Goal: Information Seeking & Learning: Learn about a topic

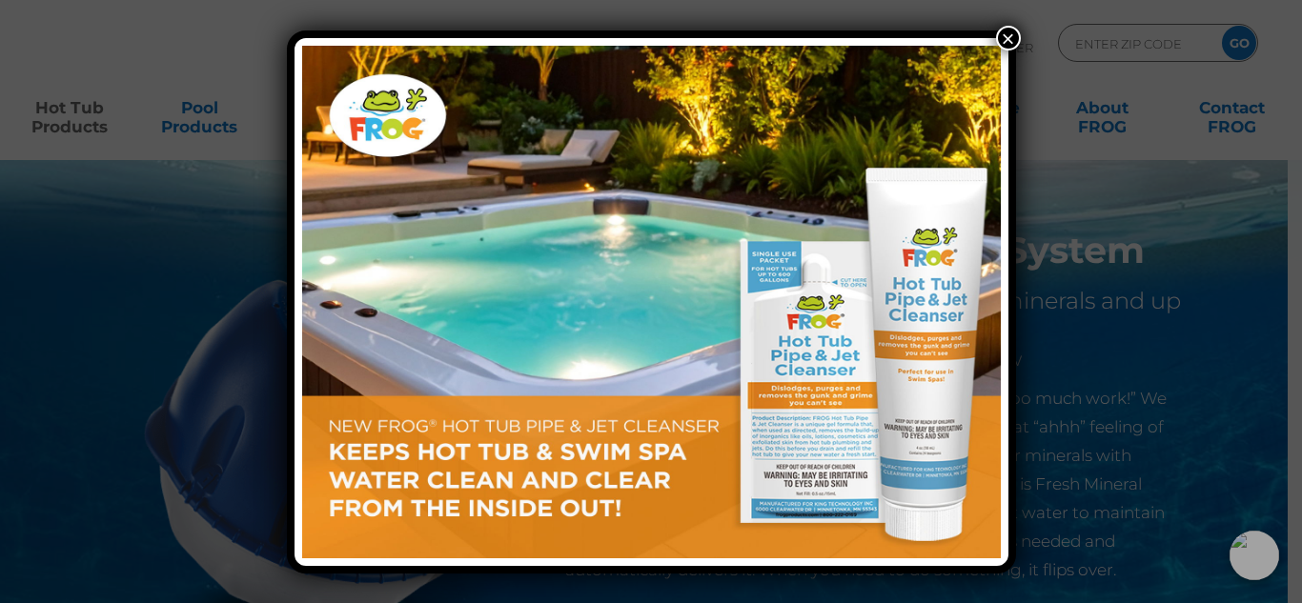
click at [1006, 43] on button "×" at bounding box center [1008, 38] width 25 height 25
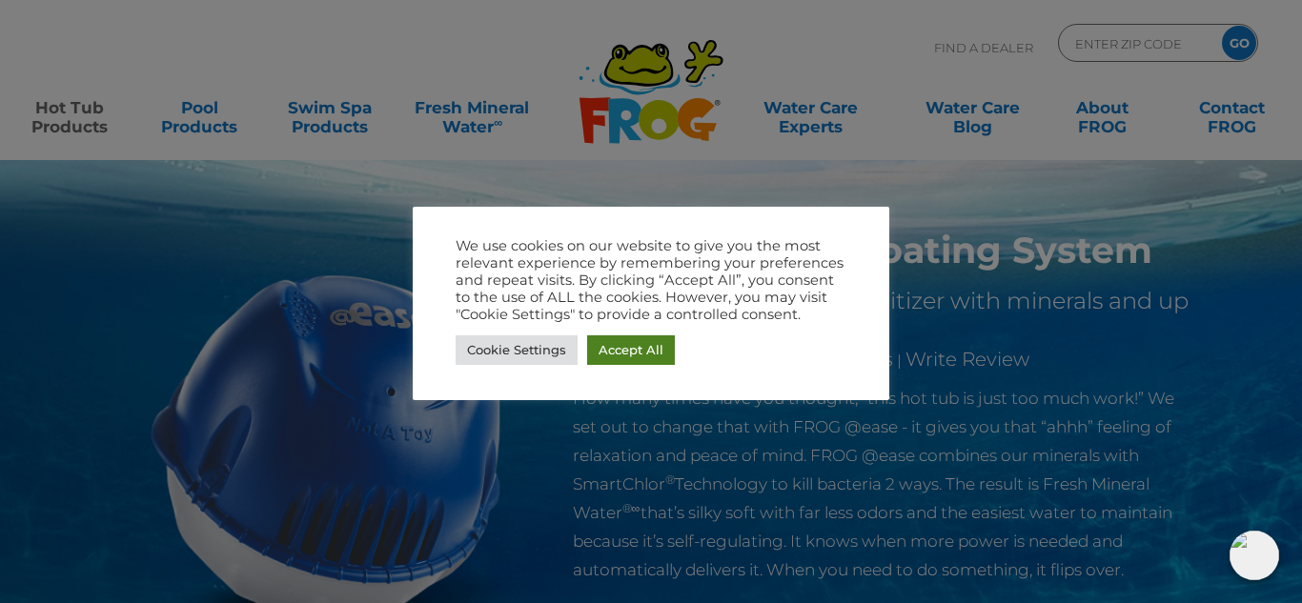
click at [630, 341] on link "Accept All" at bounding box center [631, 350] width 88 height 30
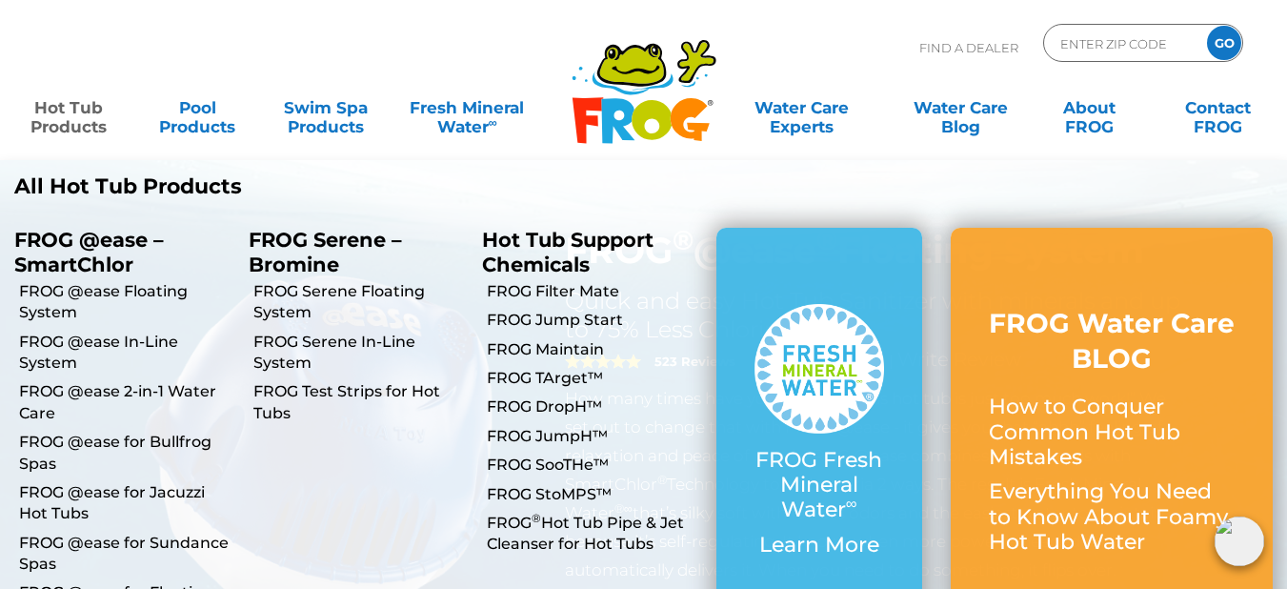
click at [88, 126] on link "Hot Tub Products" at bounding box center [69, 108] width 100 height 38
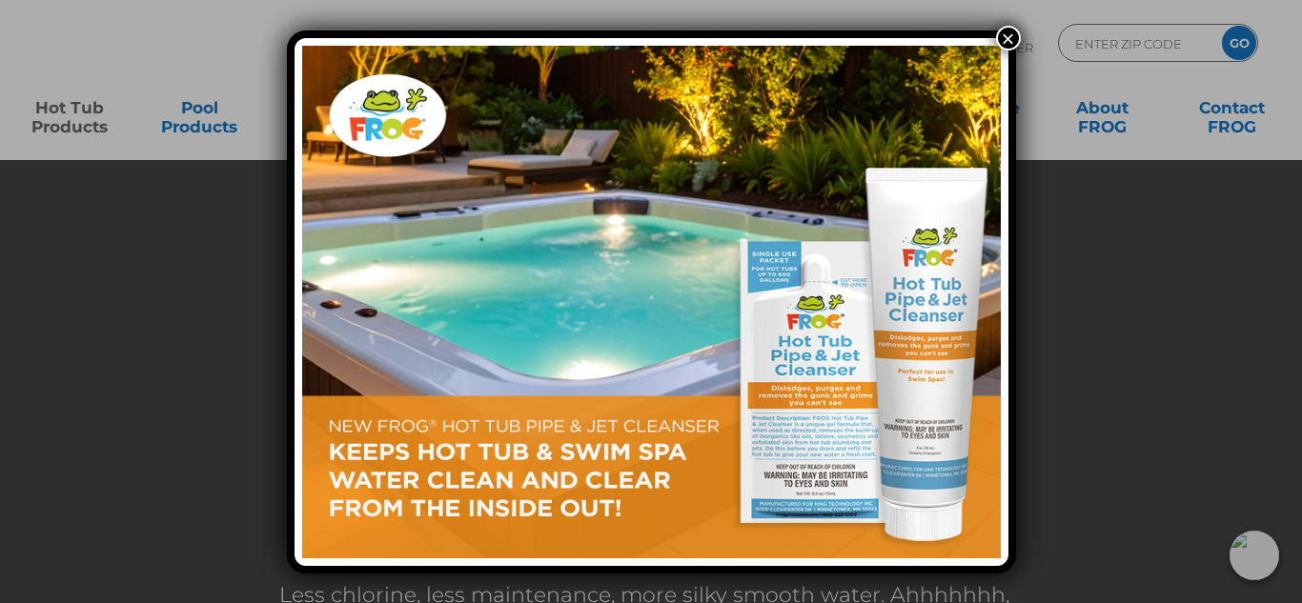
click at [1006, 35] on button "×" at bounding box center [1008, 38] width 25 height 25
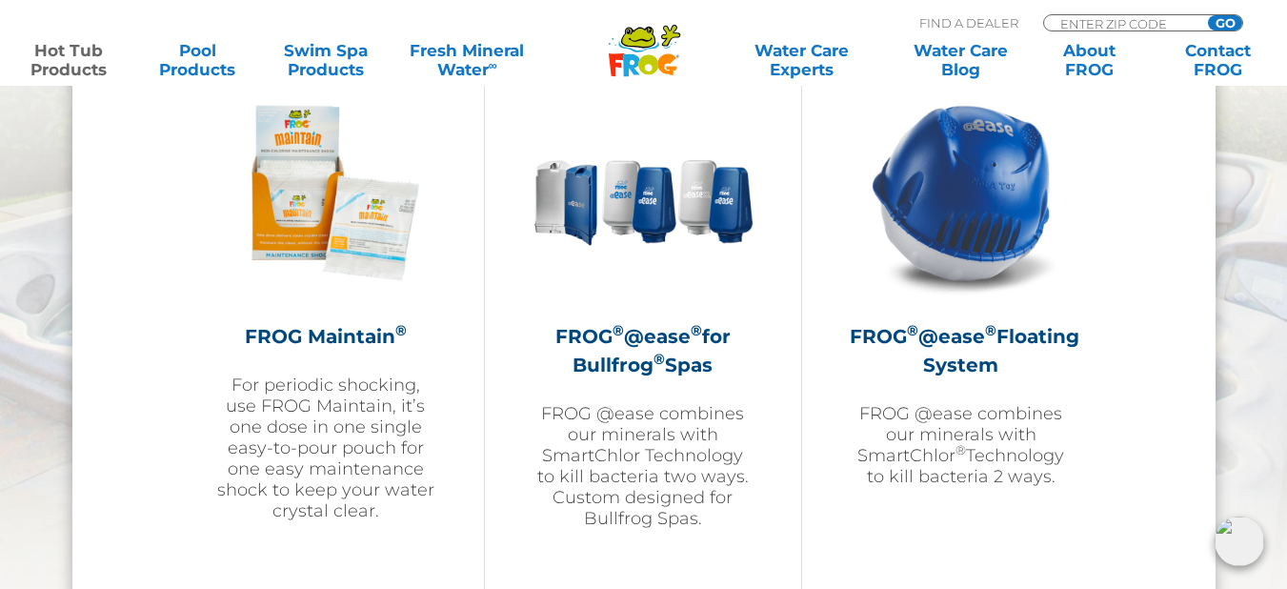
scroll to position [2168, 0]
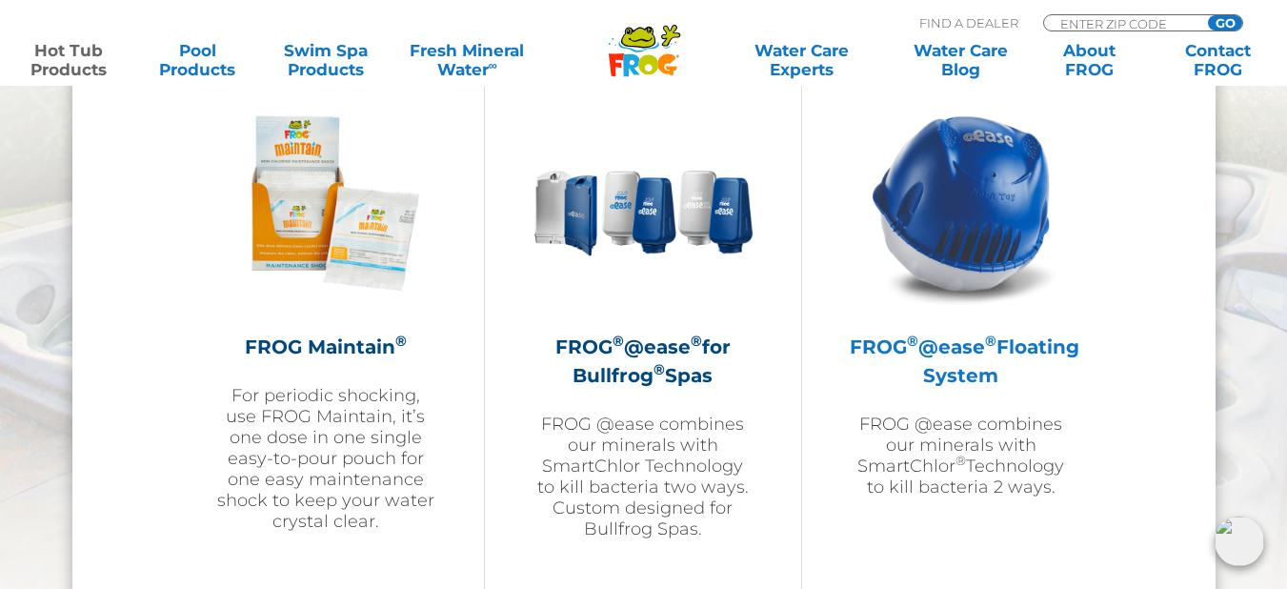
click at [972, 230] on img at bounding box center [961, 202] width 221 height 221
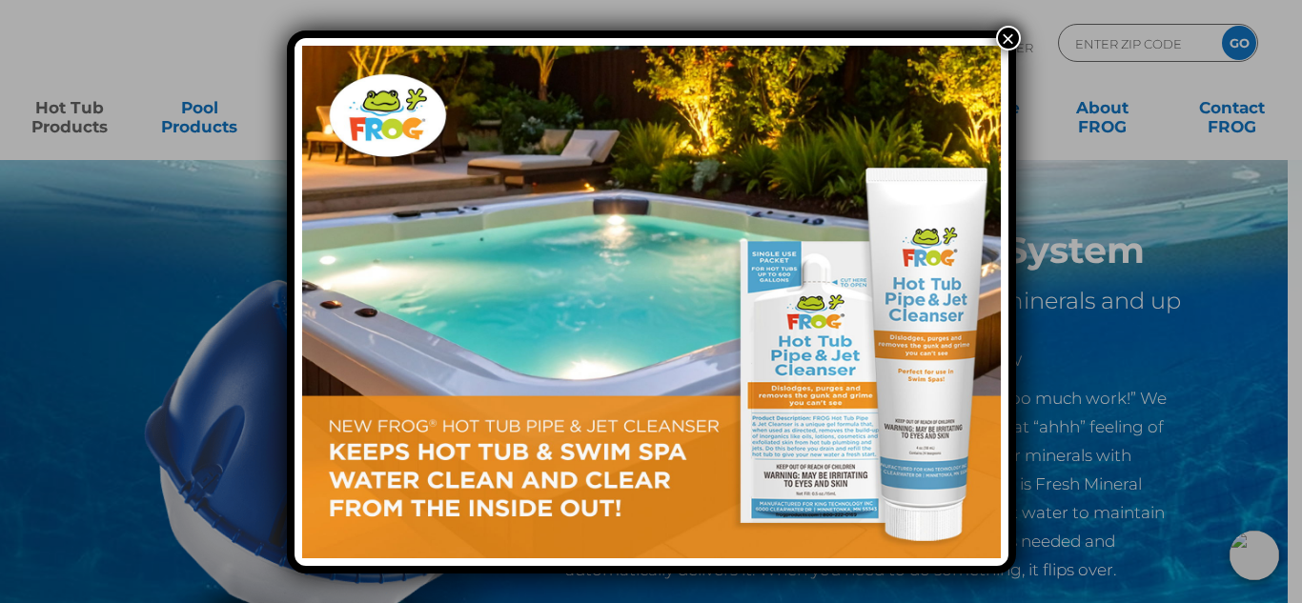
click at [1004, 39] on button "×" at bounding box center [1008, 38] width 25 height 25
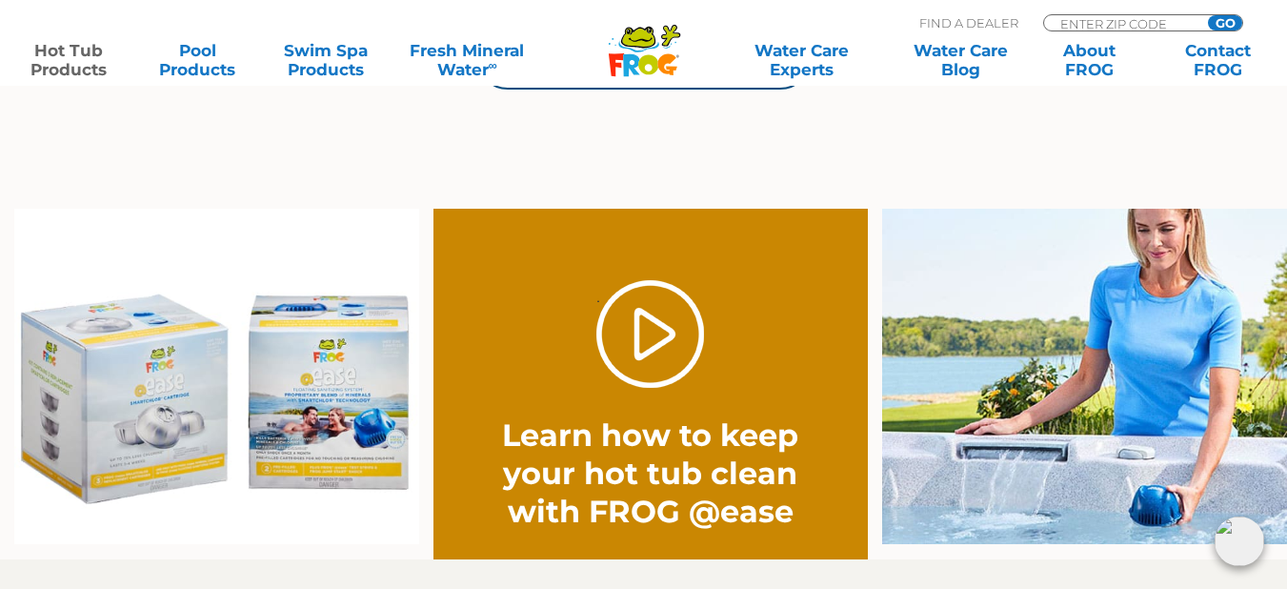
scroll to position [1449, 0]
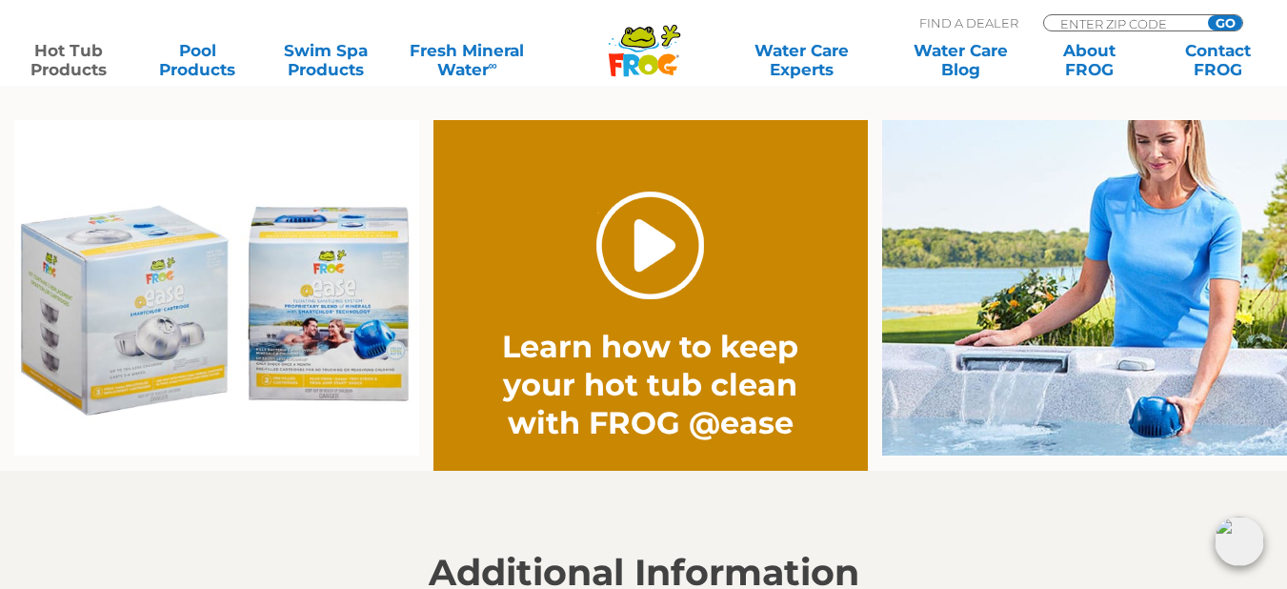
click at [649, 244] on link "." at bounding box center [651, 246] width 108 height 108
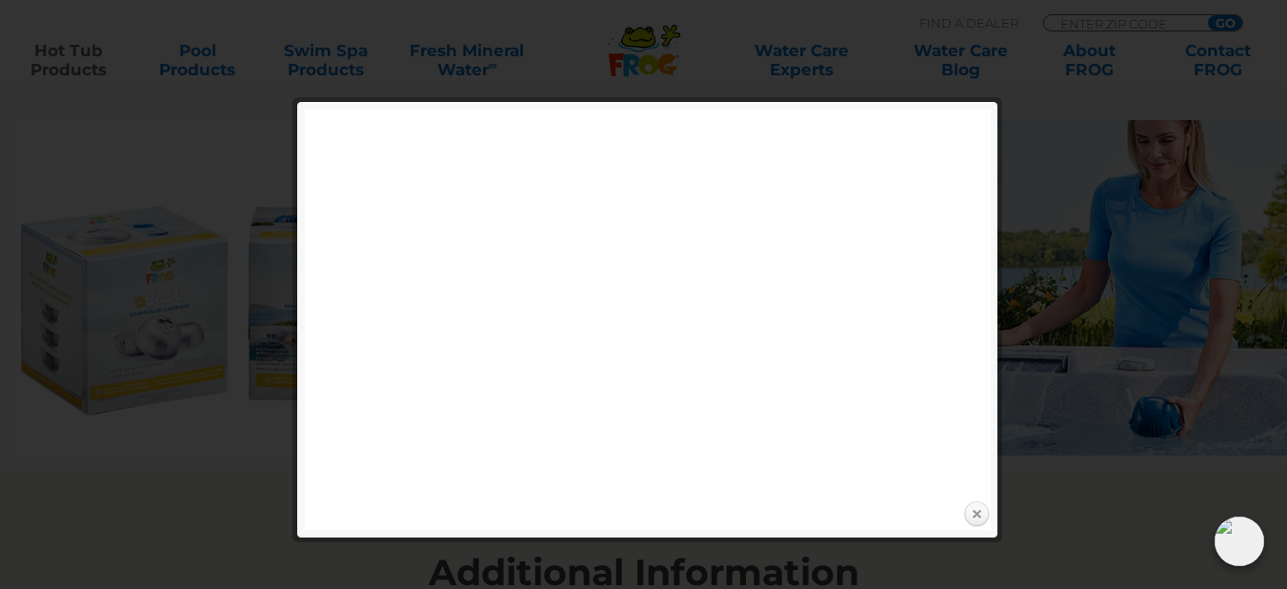
click at [974, 516] on link "Close" at bounding box center [977, 514] width 29 height 29
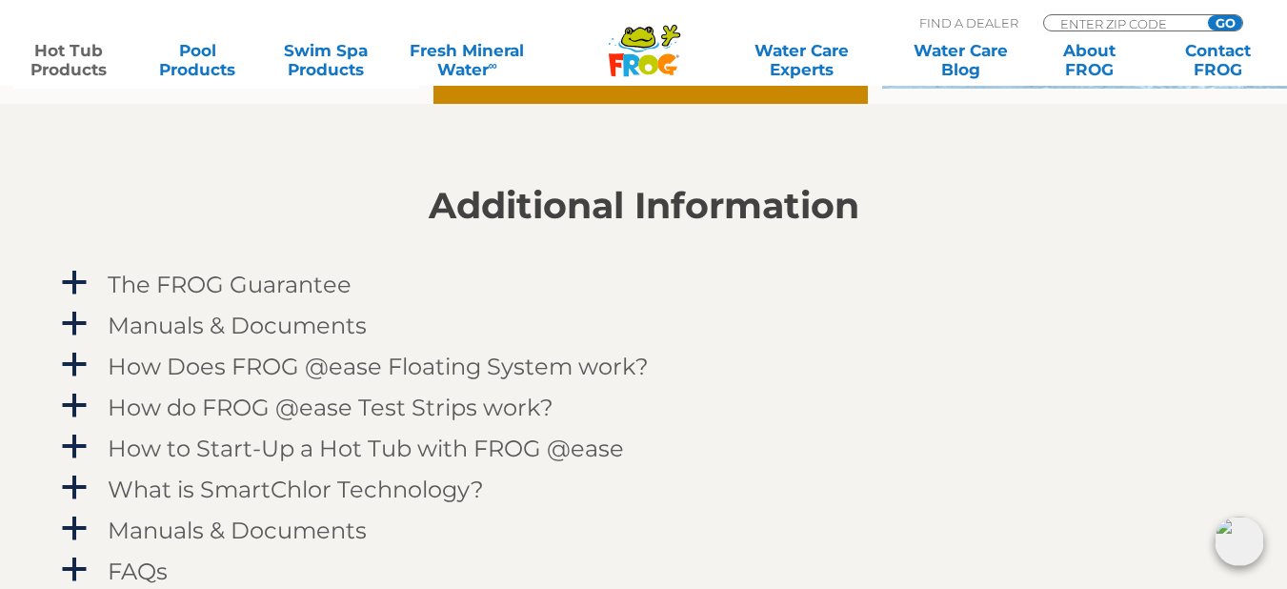
scroll to position [1825, 0]
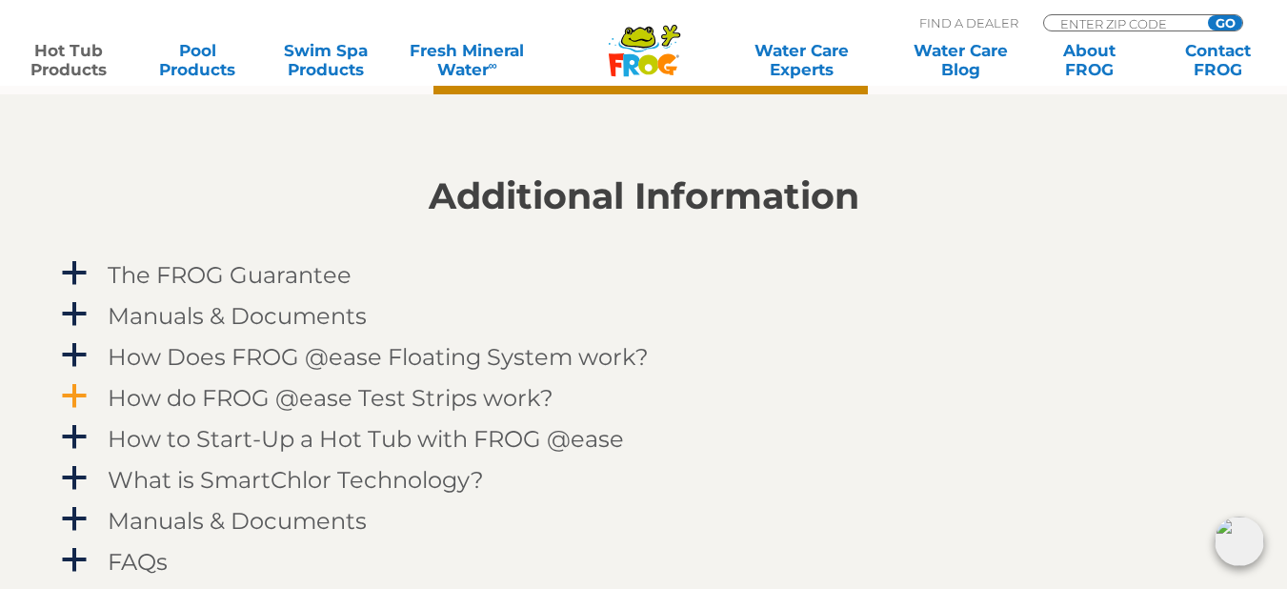
click at [502, 395] on h4 "How do FROG @ease Test Strips work?" at bounding box center [331, 398] width 446 height 26
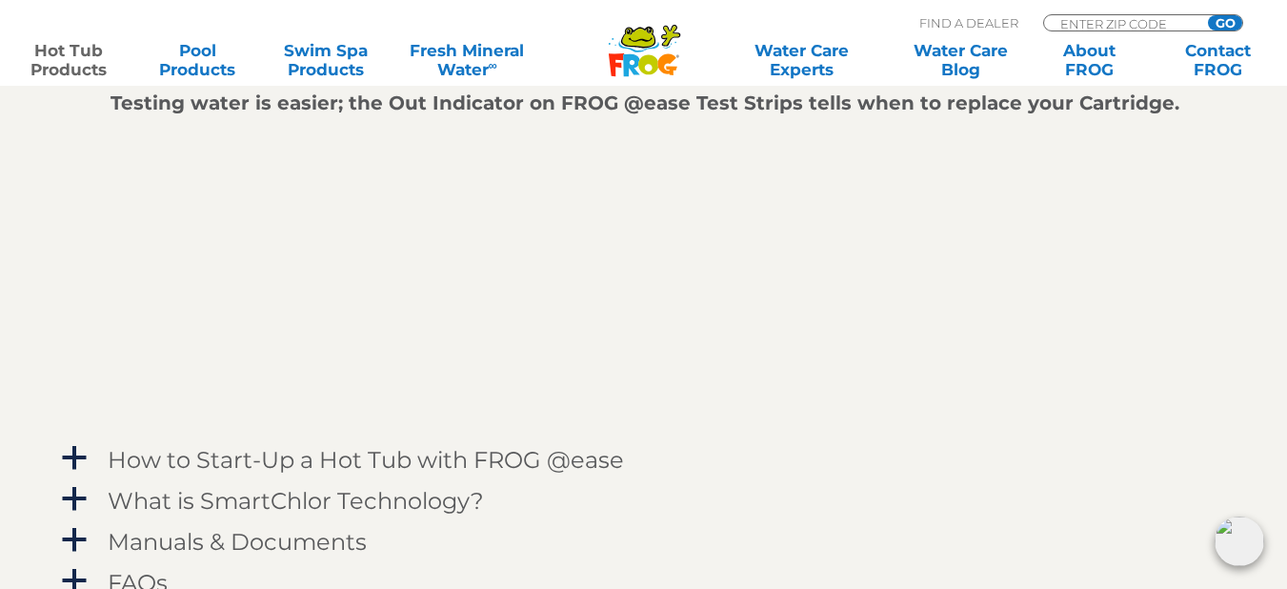
scroll to position [2393, 0]
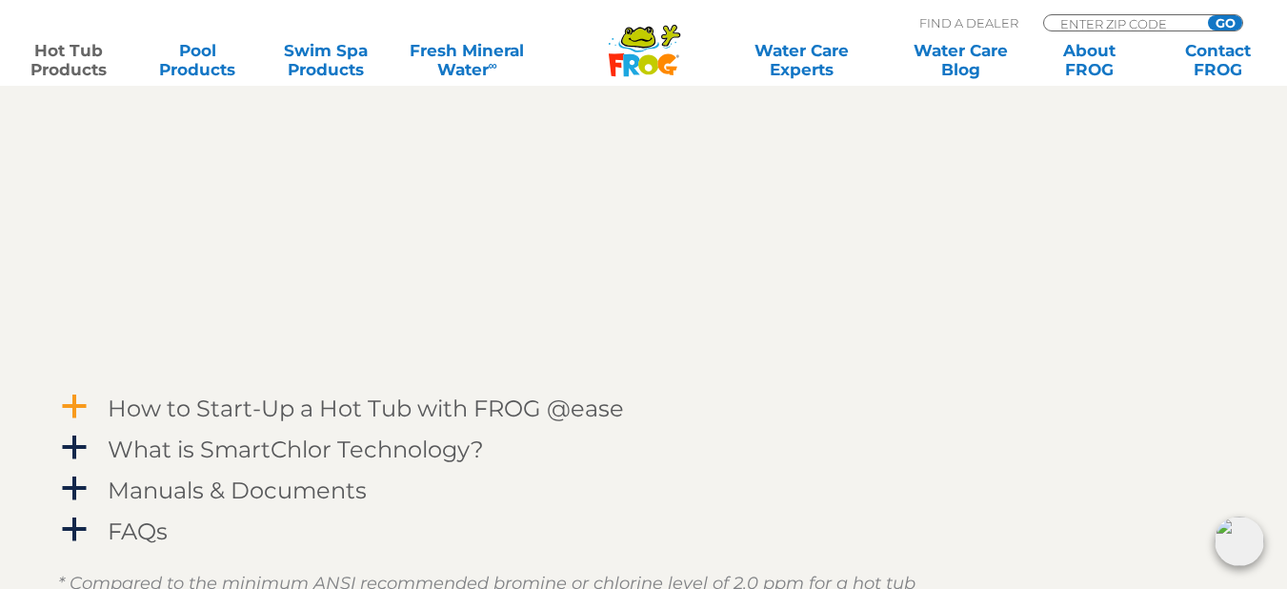
click at [414, 399] on h4 "How to Start-Up a Hot Tub with FROG @ease" at bounding box center [366, 408] width 517 height 26
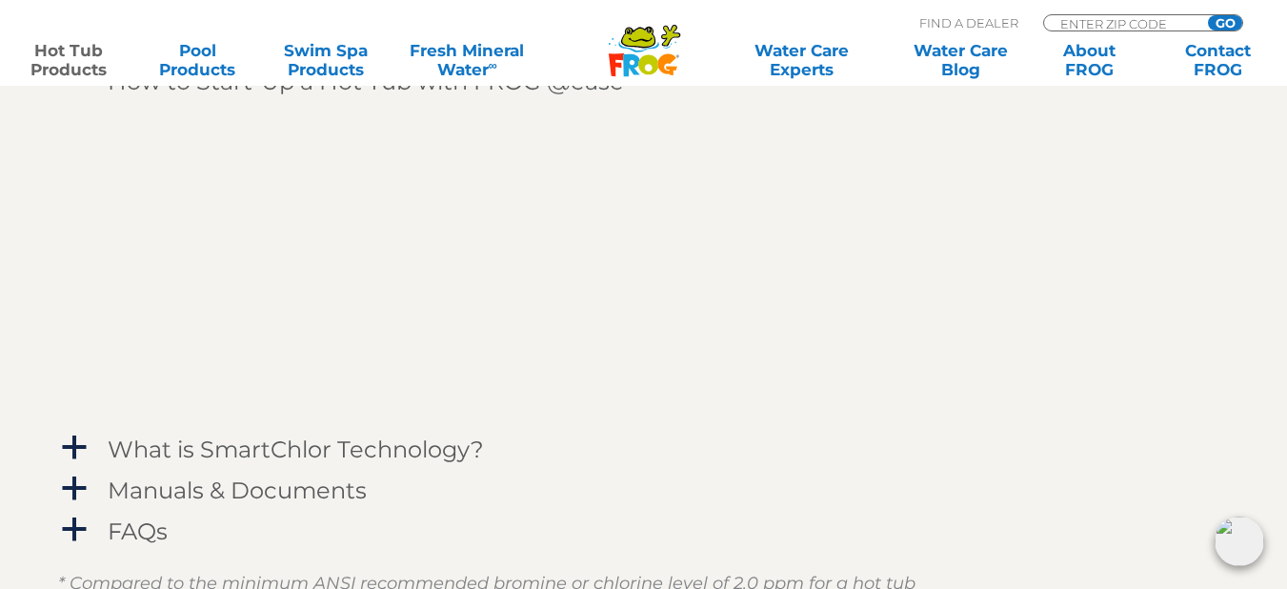
scroll to position [2666, 0]
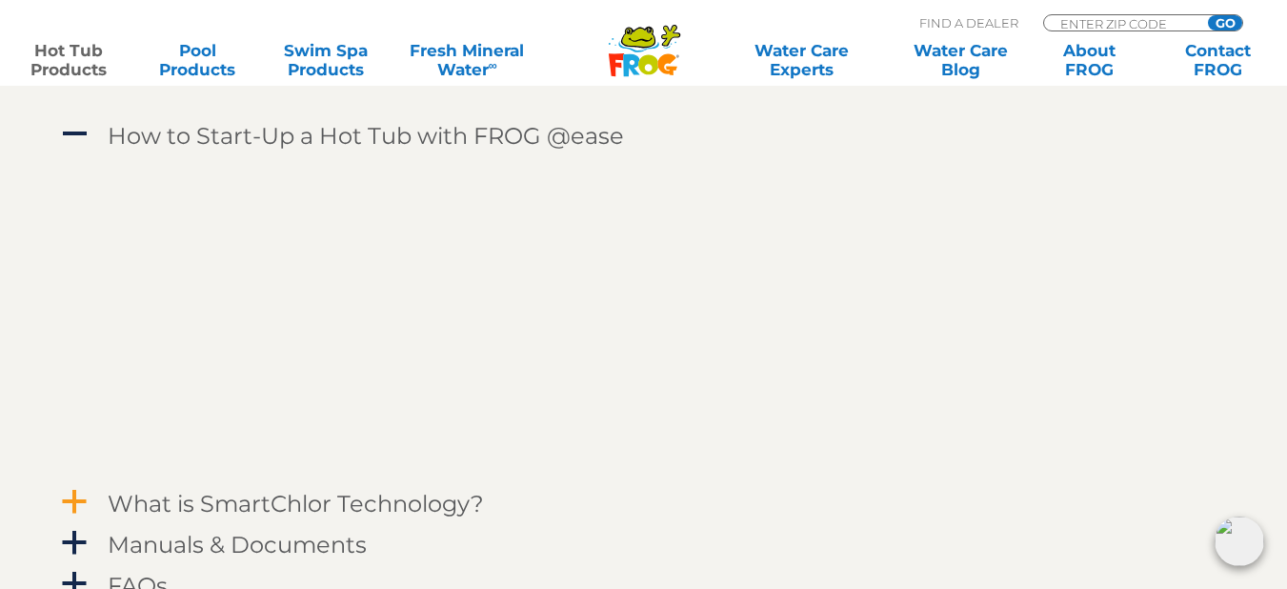
click at [297, 491] on h4 "What is SmartChlor Technology?" at bounding box center [296, 504] width 376 height 26
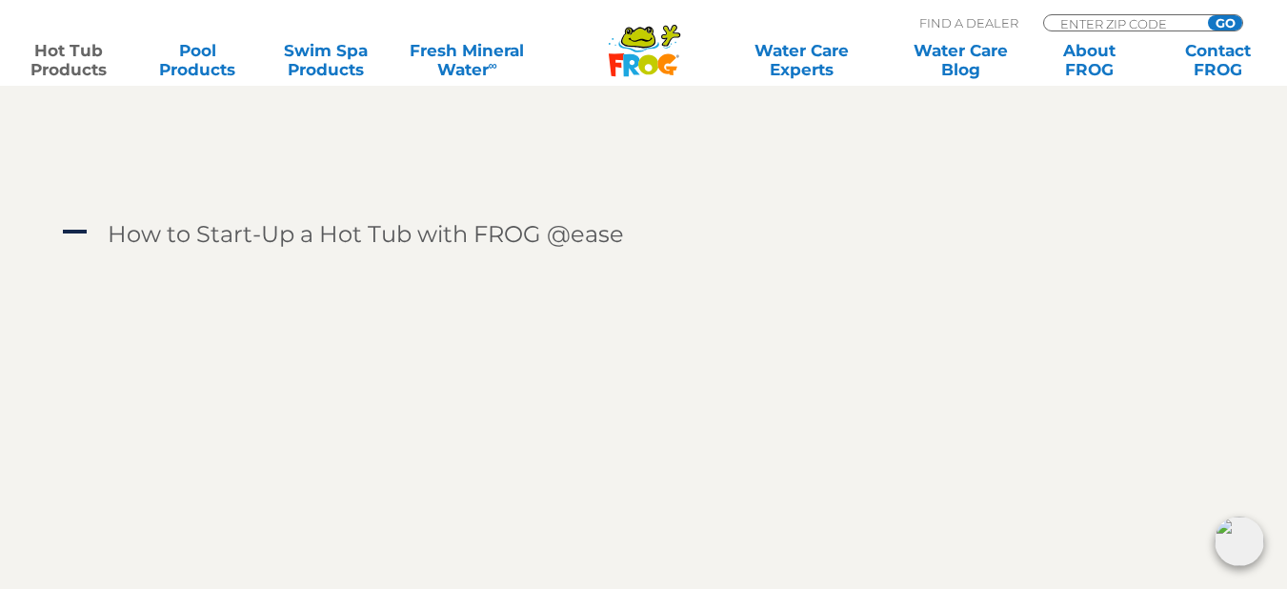
scroll to position [2641, 0]
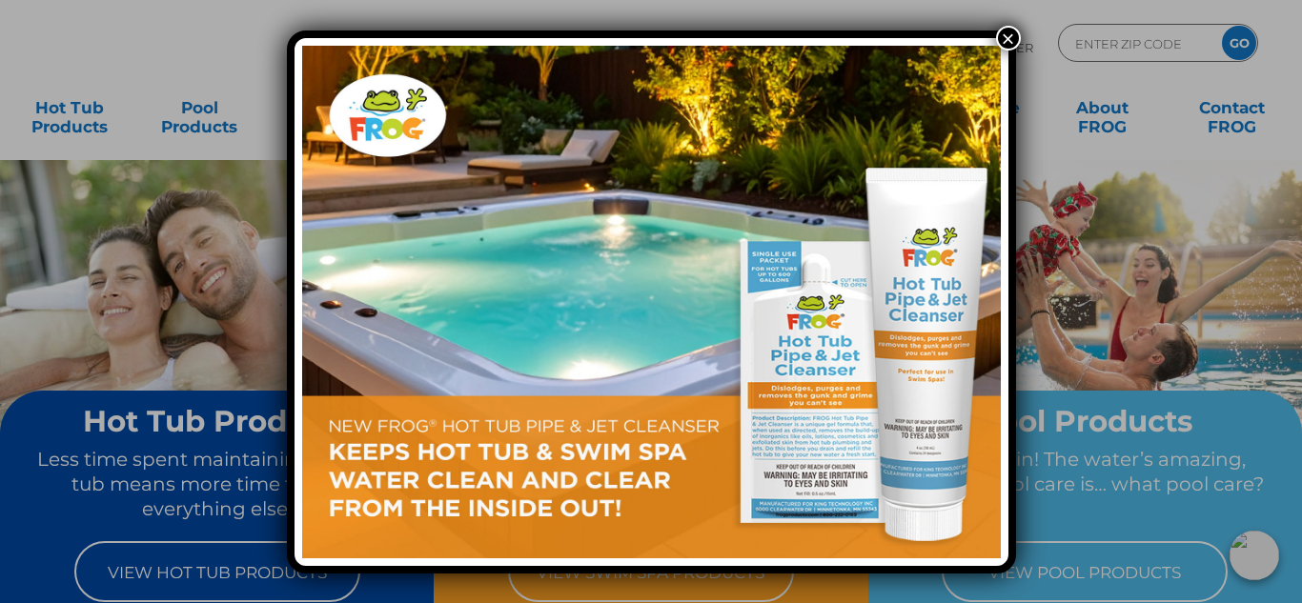
click at [1012, 35] on button "×" at bounding box center [1008, 38] width 25 height 25
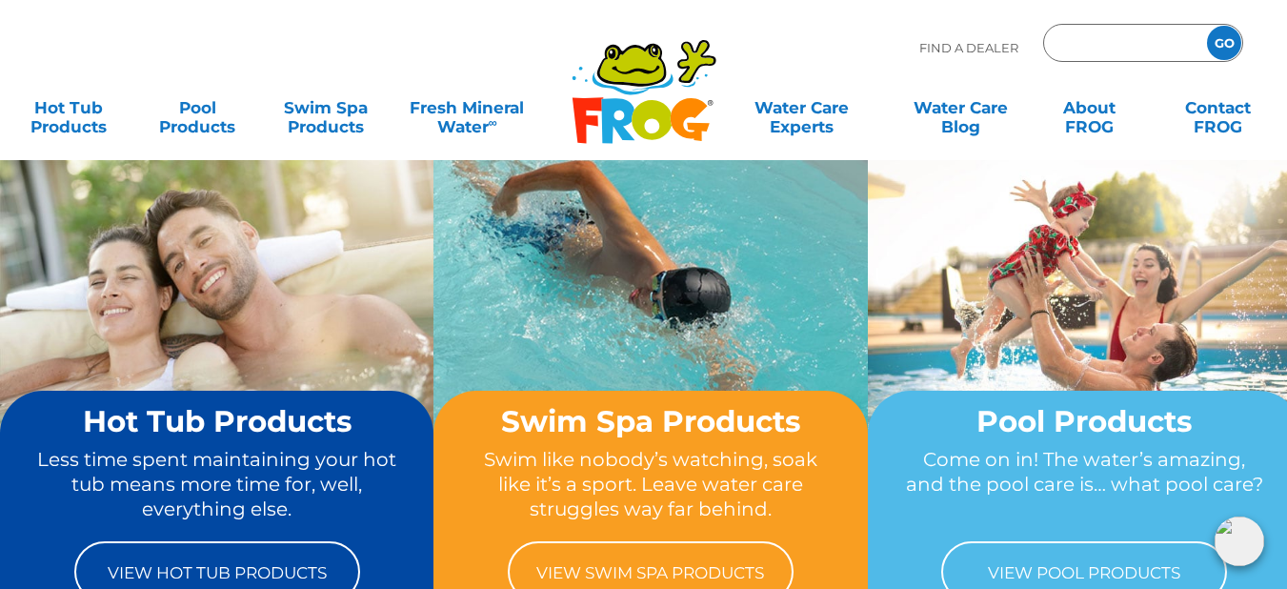
click at [1082, 55] on input "Zip Code Form" at bounding box center [1123, 44] width 129 height 28
type input "19067"
click at [1207, 26] on input "GO" at bounding box center [1224, 43] width 34 height 34
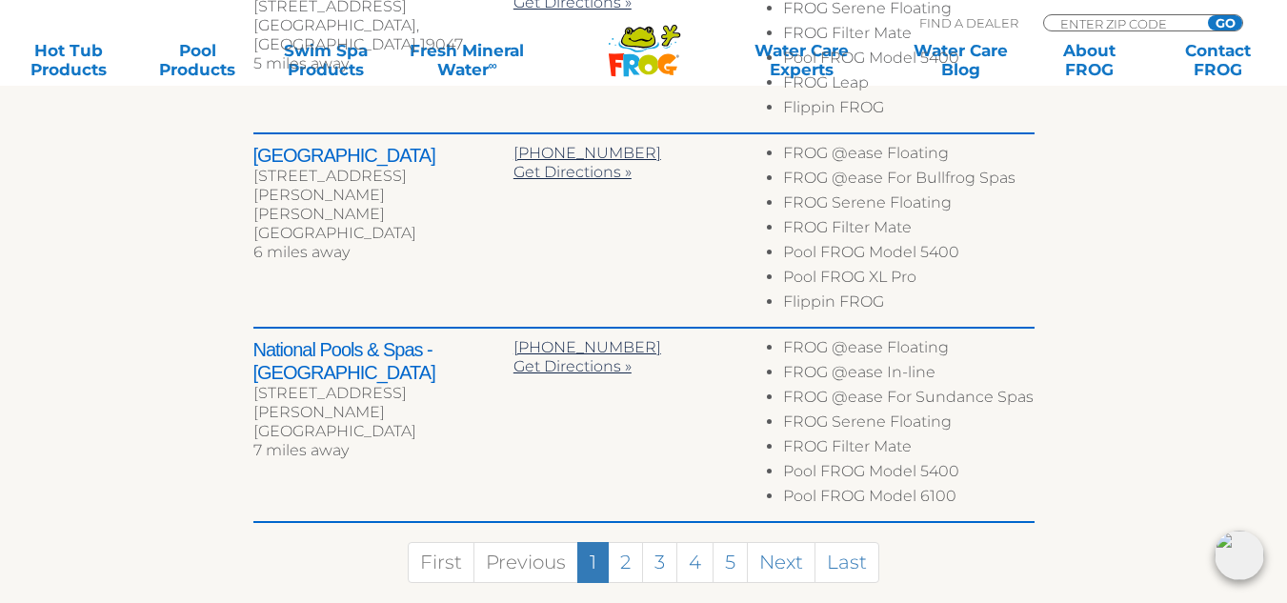
scroll to position [1258, 0]
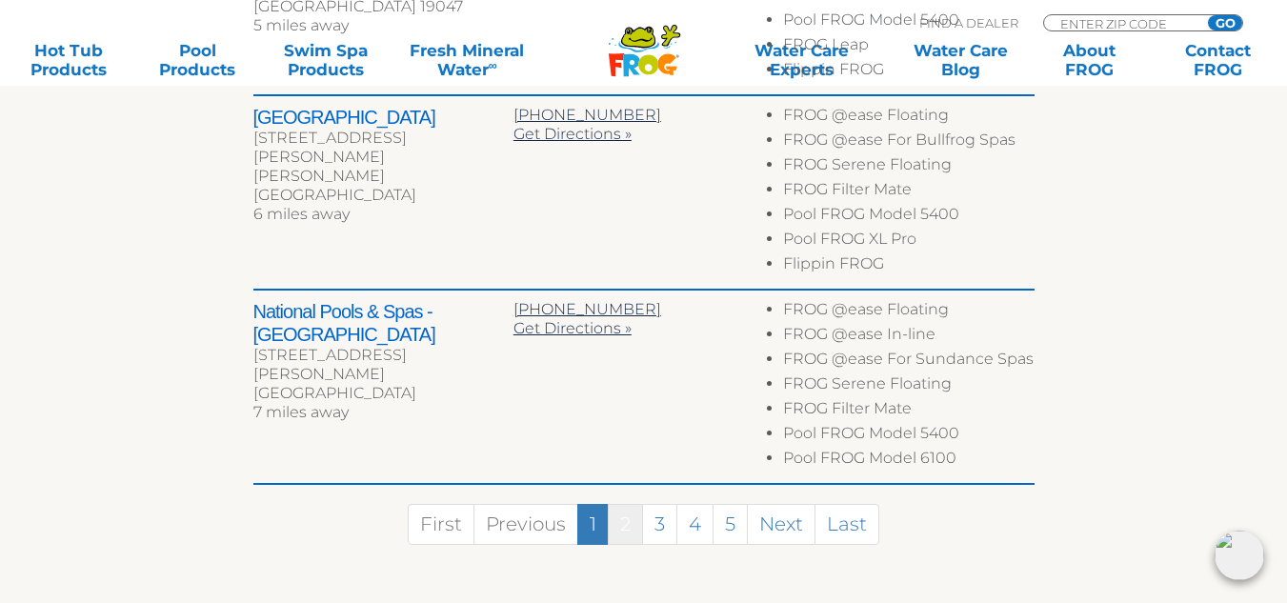
click at [627, 504] on link "2" at bounding box center [625, 524] width 35 height 41
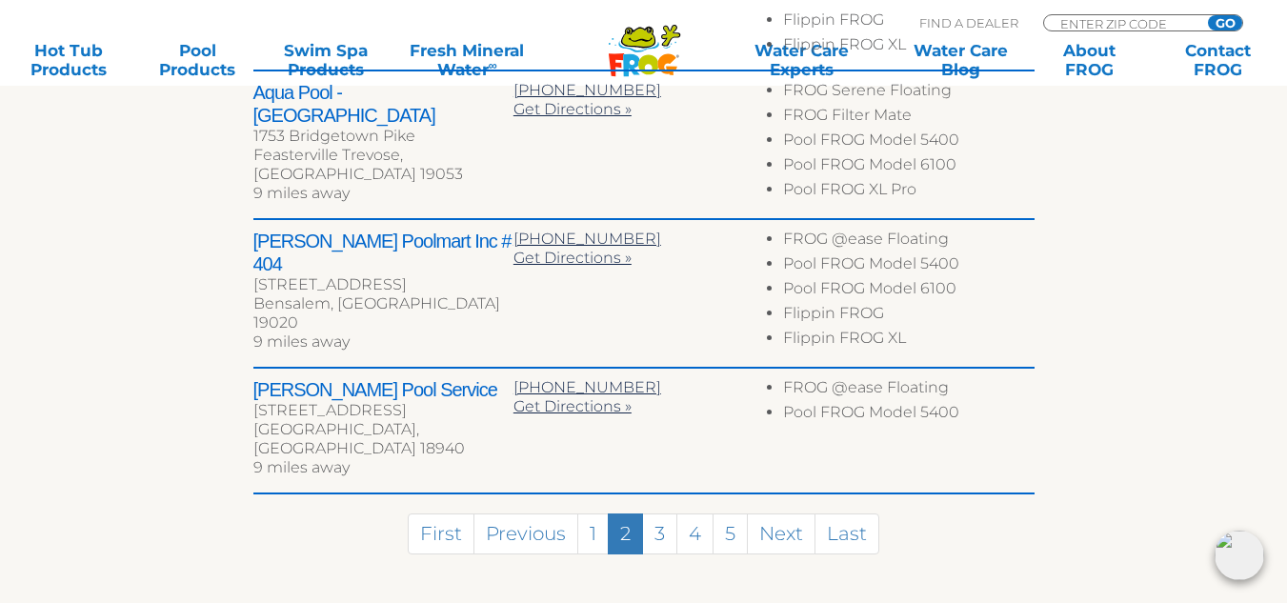
scroll to position [1280, 0]
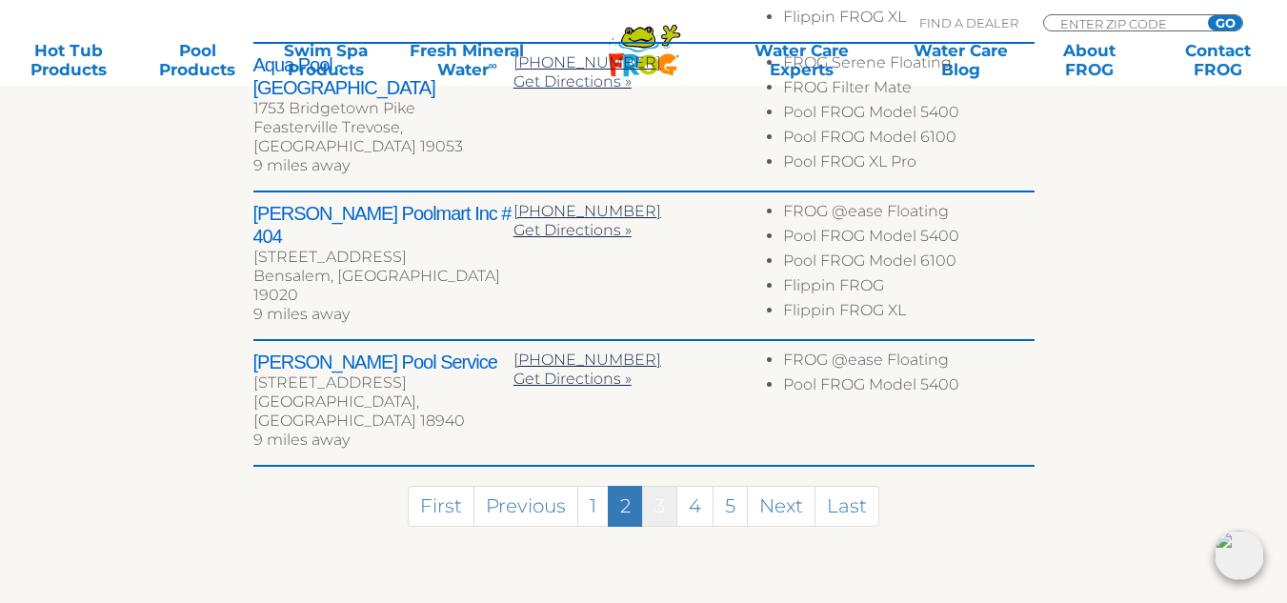
click at [660, 486] on link "3" at bounding box center [659, 506] width 35 height 41
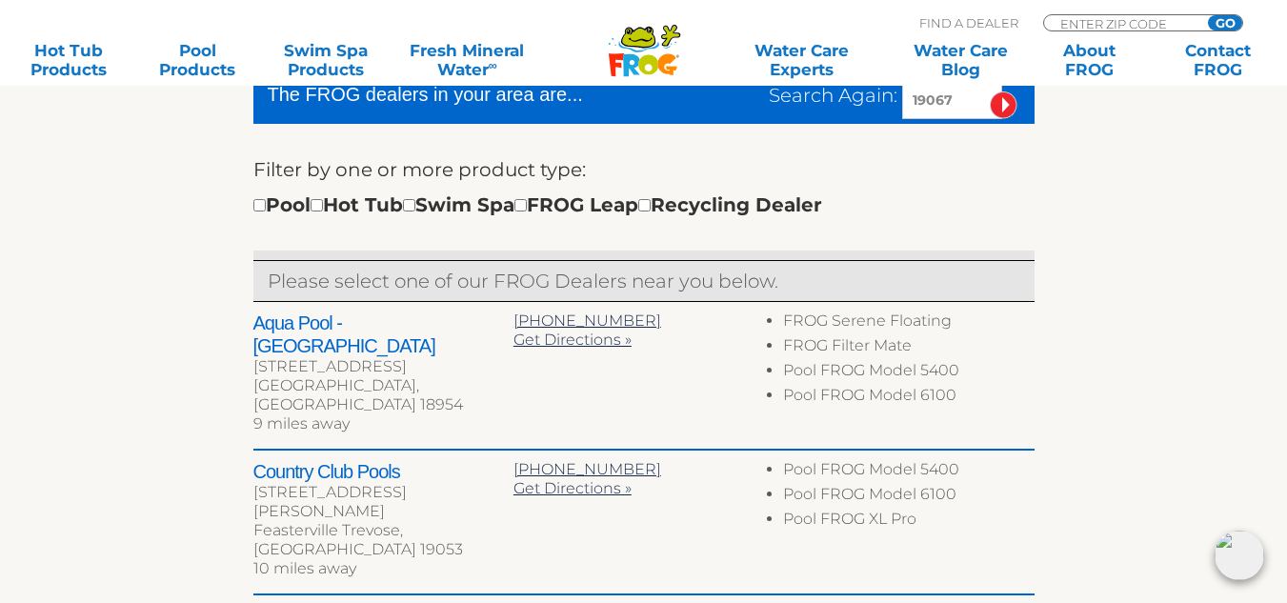
scroll to position [618, 0]
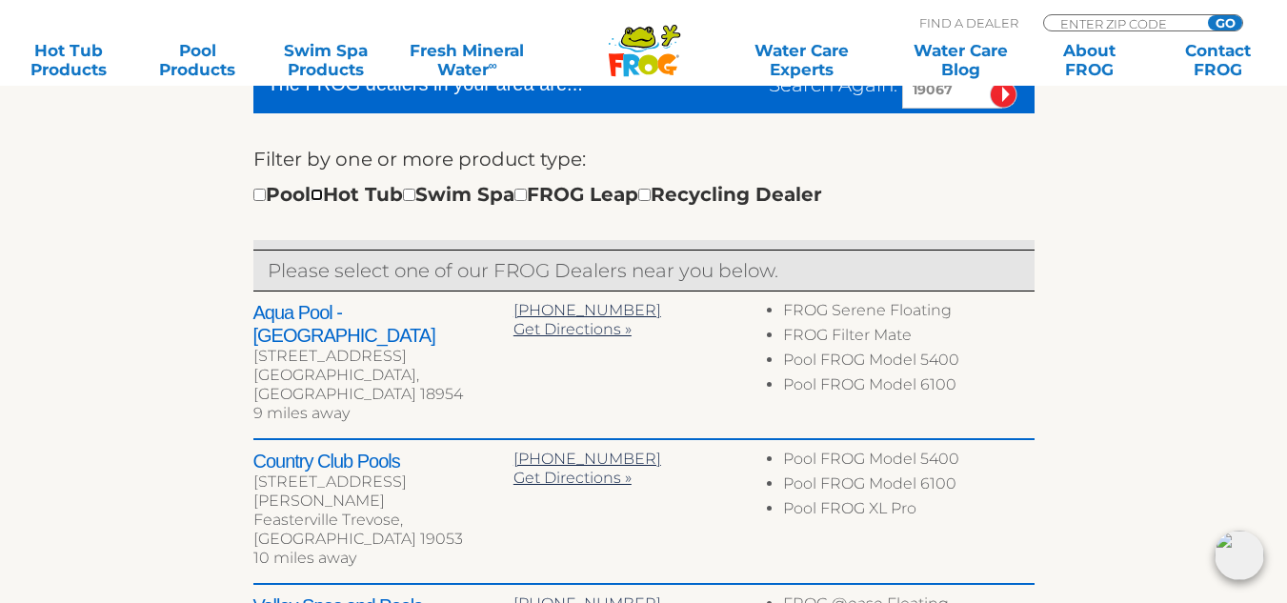
click at [323, 198] on input "checkbox" at bounding box center [317, 195] width 12 height 12
checkbox input "true"
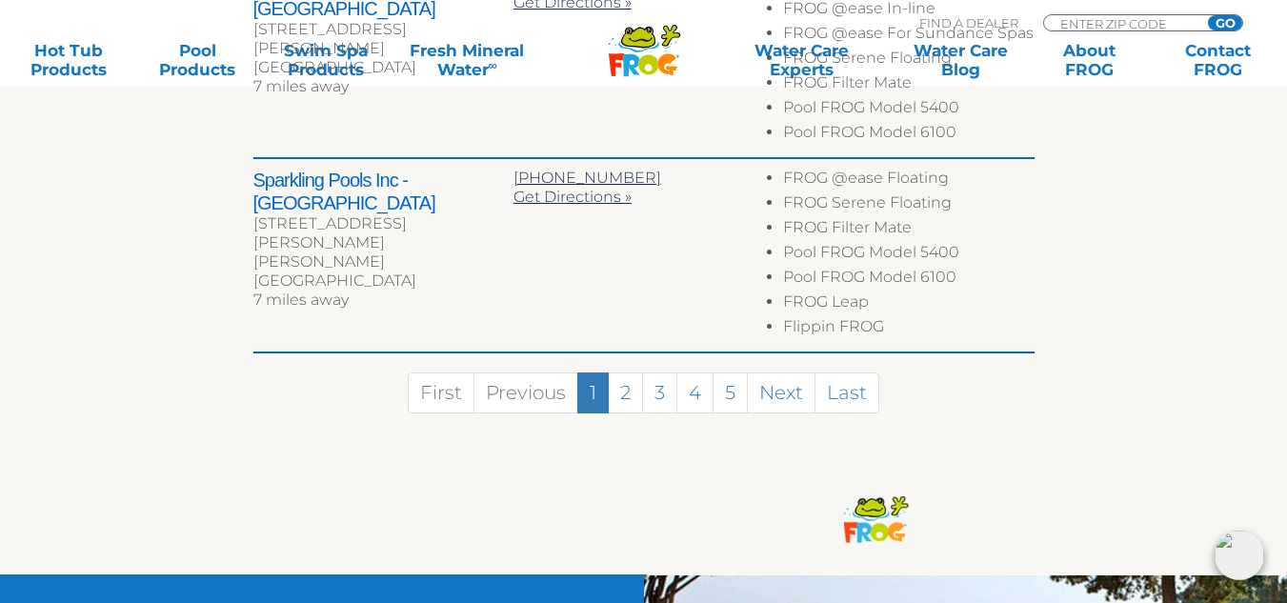
scroll to position [1471, 0]
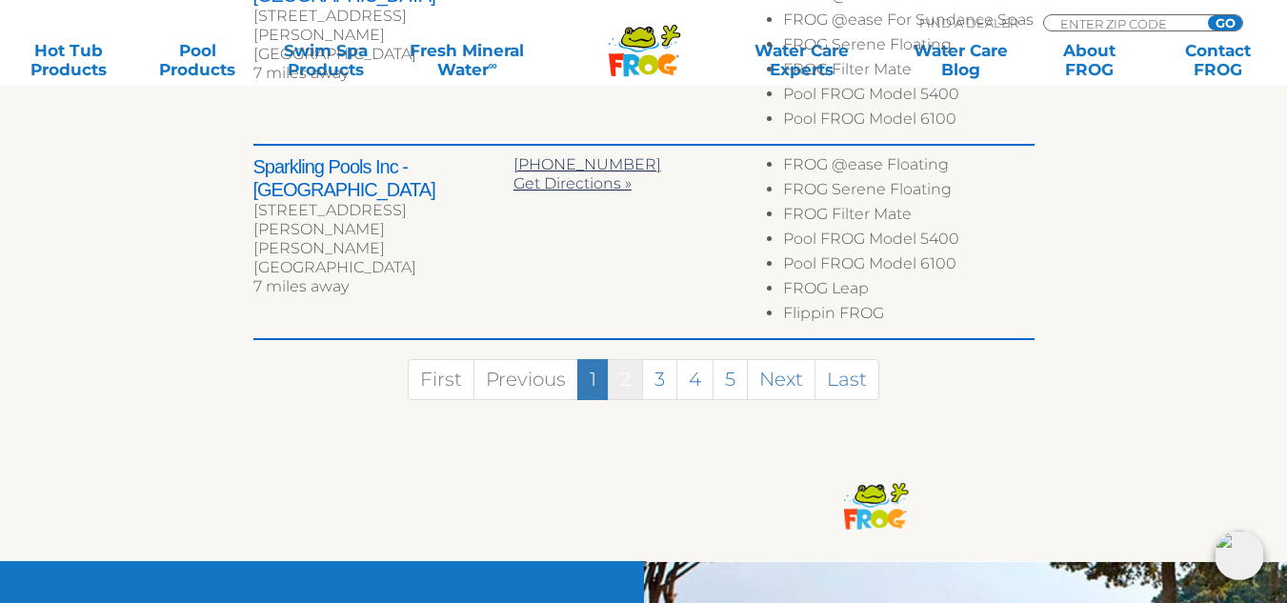
click at [634, 388] on link "2" at bounding box center [625, 379] width 35 height 41
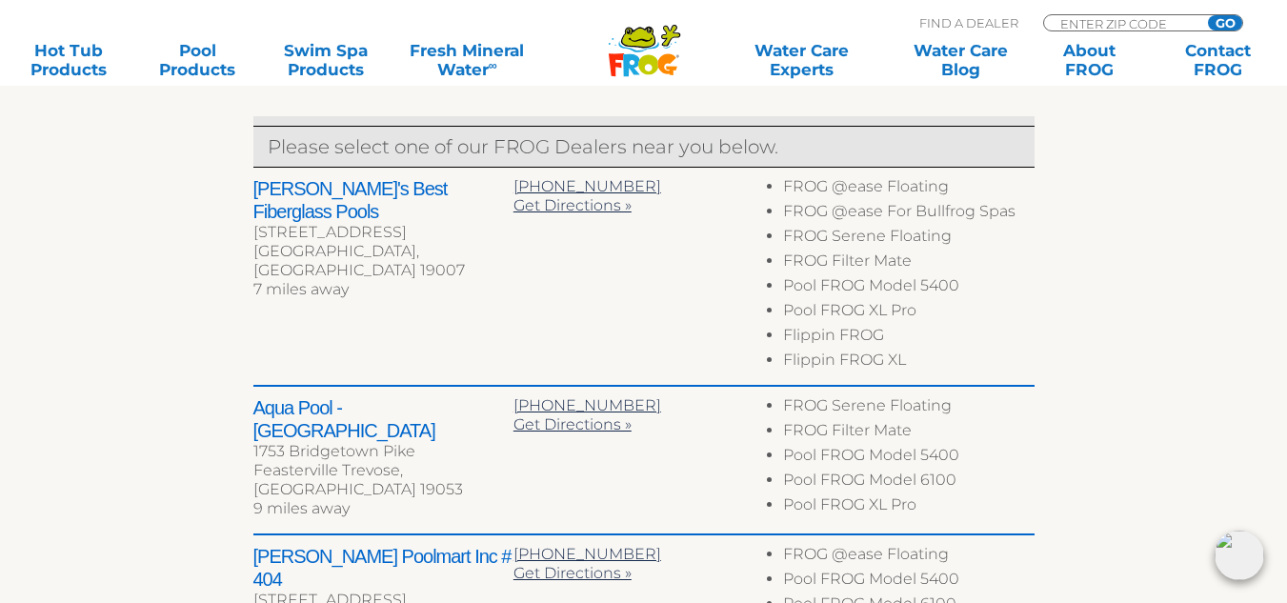
scroll to position [737, 0]
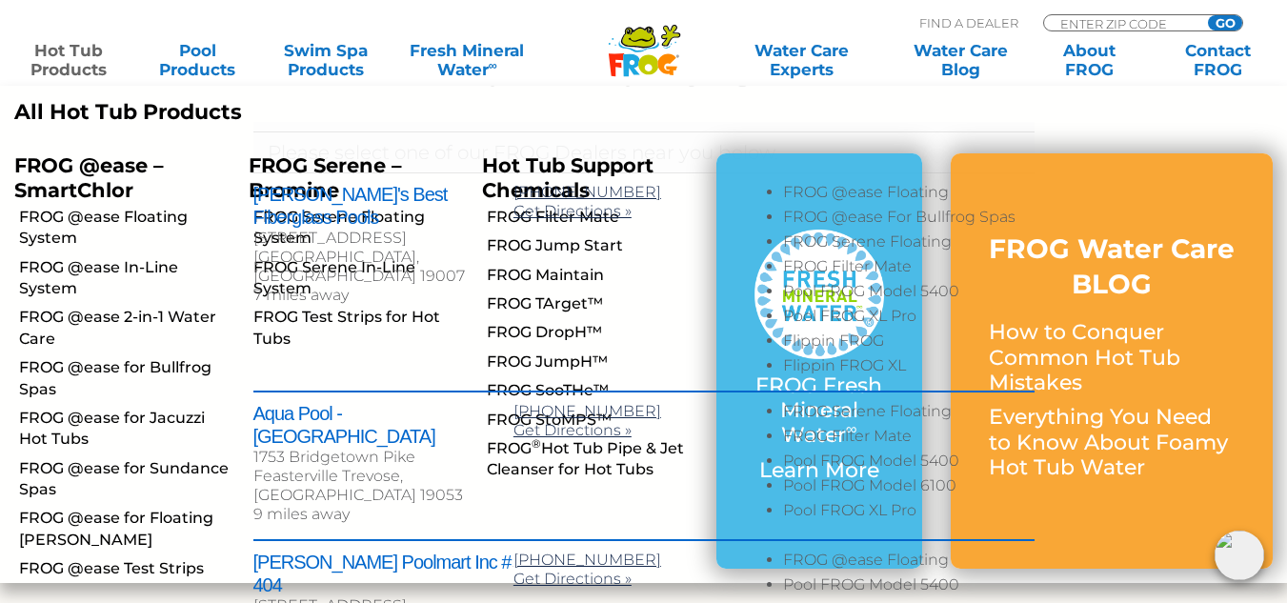
click at [66, 61] on link "Hot Tub Products" at bounding box center [69, 60] width 100 height 38
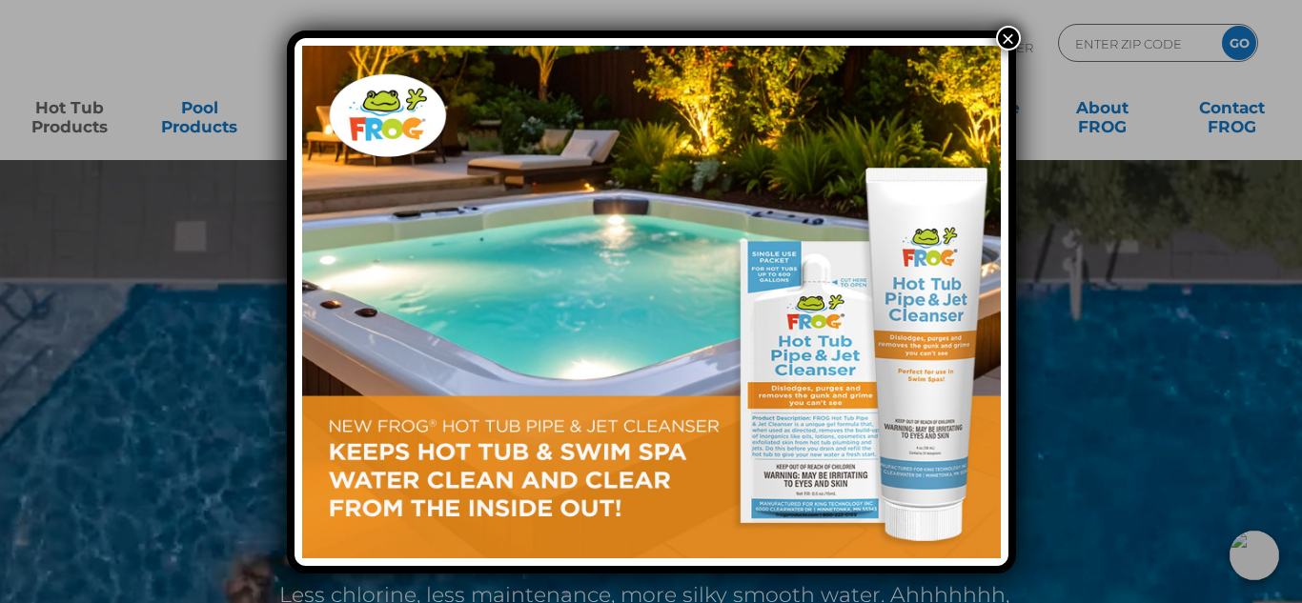
click at [997, 49] on img at bounding box center [651, 302] width 699 height 513
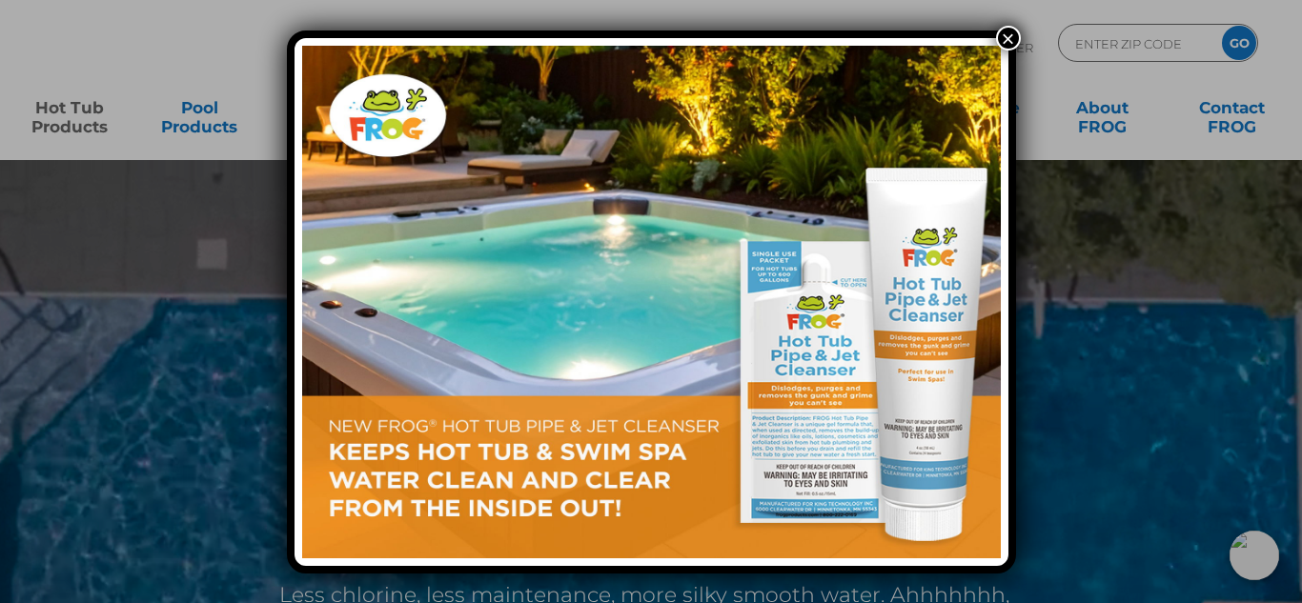
click at [1013, 38] on button "×" at bounding box center [1008, 38] width 25 height 25
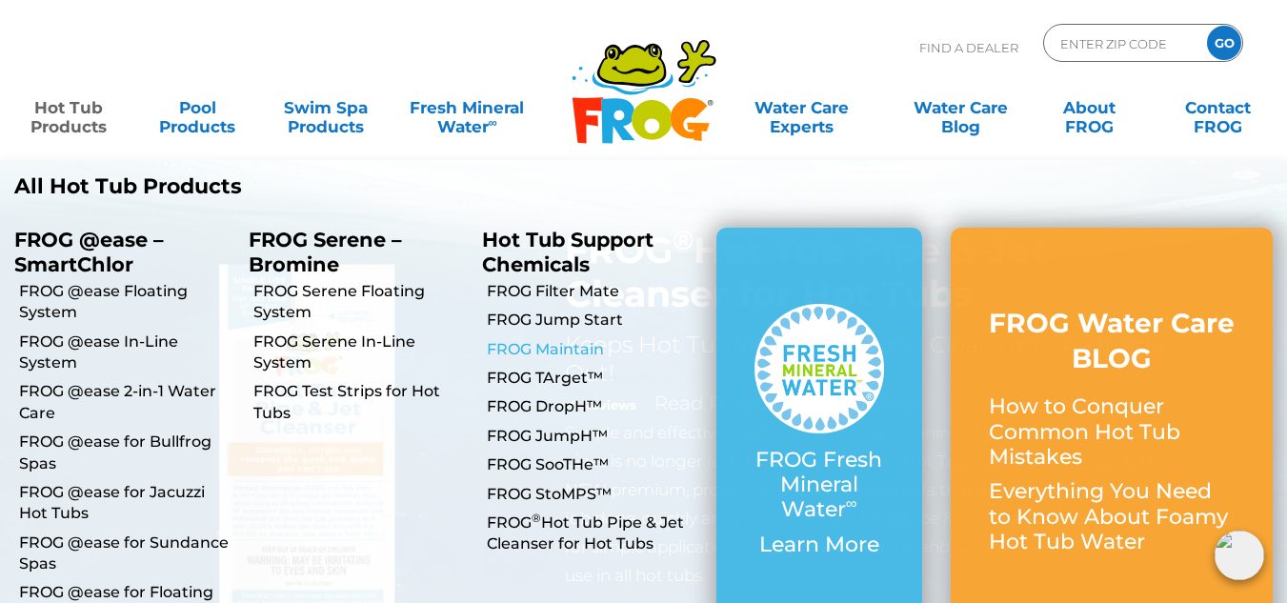
click at [557, 347] on link "FROG Maintain" at bounding box center [594, 349] width 215 height 21
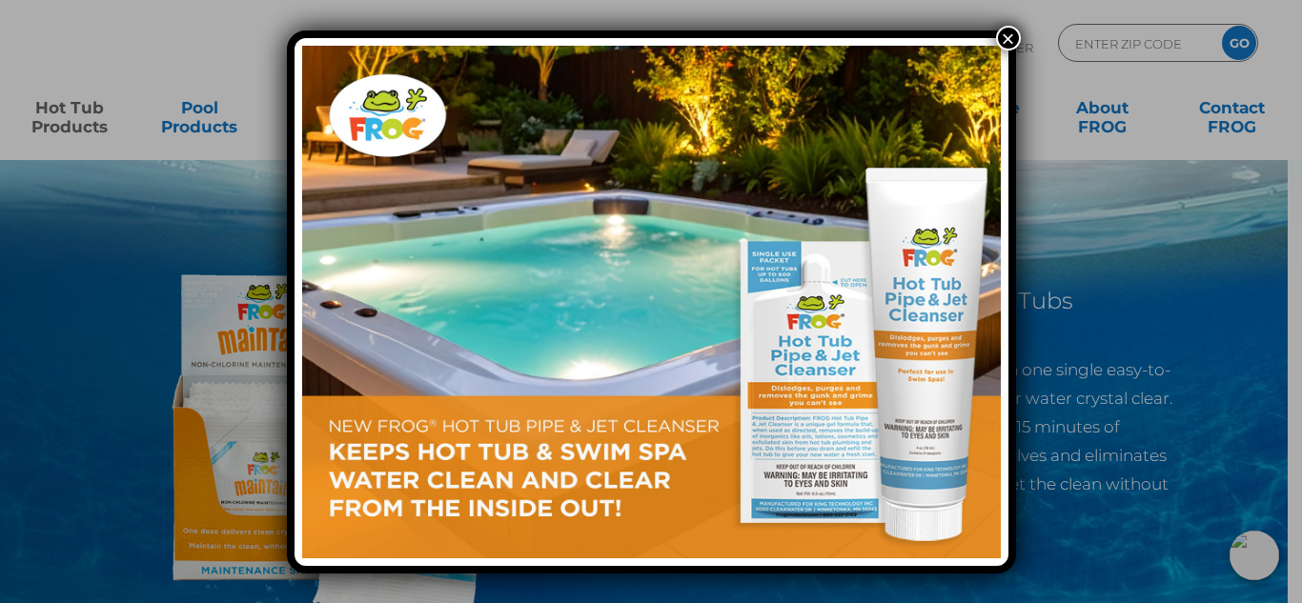
click at [1015, 22] on div "×" at bounding box center [651, 301] width 1302 height 603
click at [1008, 36] on button "×" at bounding box center [1008, 38] width 25 height 25
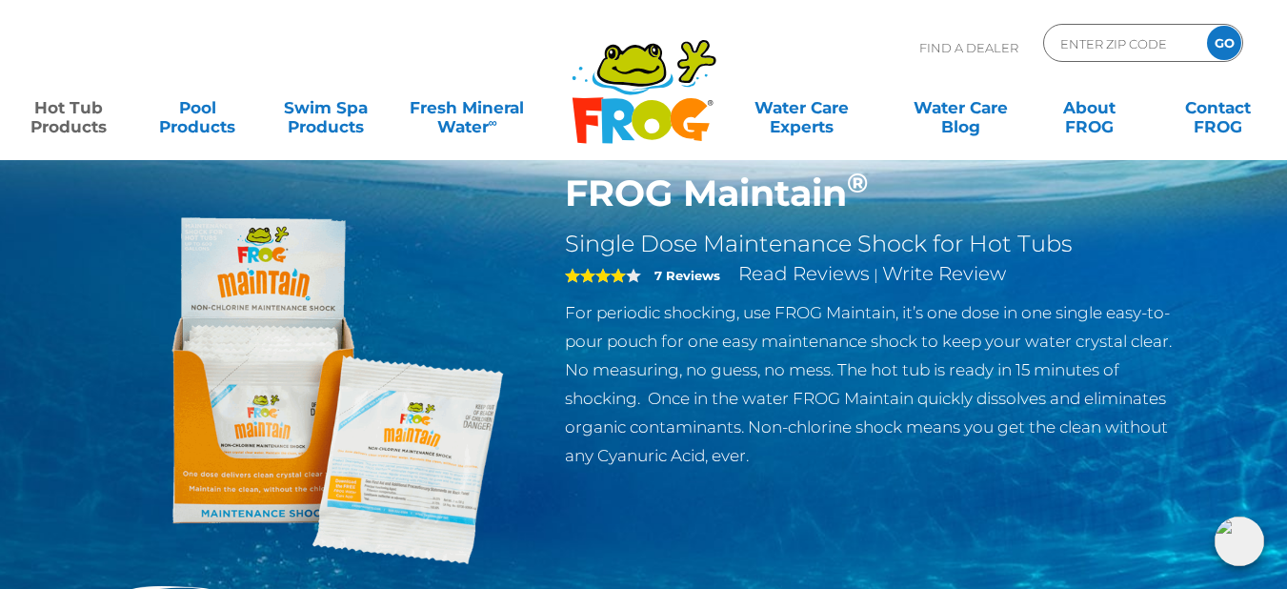
scroll to position [48, 0]
